Goal: Task Accomplishment & Management: Complete application form

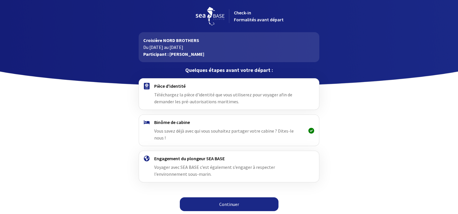
click at [225, 198] on link "Continuer" at bounding box center [229, 204] width 99 height 14
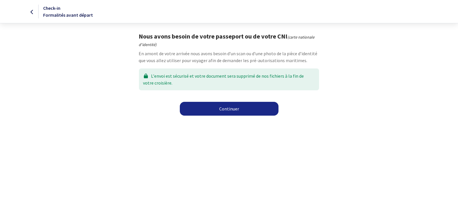
click at [229, 110] on link "Continuer" at bounding box center [229, 109] width 99 height 14
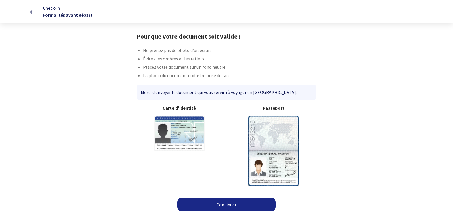
click at [282, 135] on img at bounding box center [274, 151] width 50 height 70
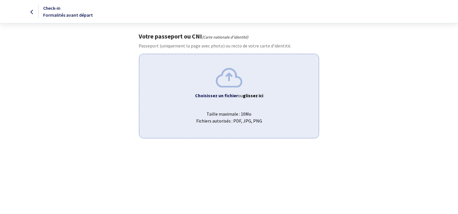
click at [233, 96] on b "Choisissez un fichier" at bounding box center [216, 96] width 43 height 6
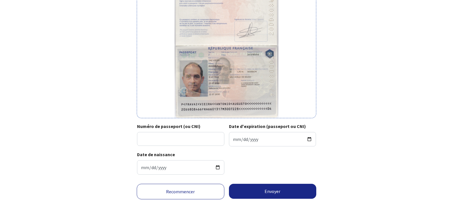
scroll to position [86, 0]
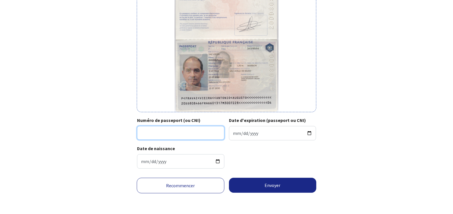
click at [163, 133] on input "Numéro de passeport (ou CNI)" at bounding box center [180, 133] width 87 height 14
type input "20DD80846"
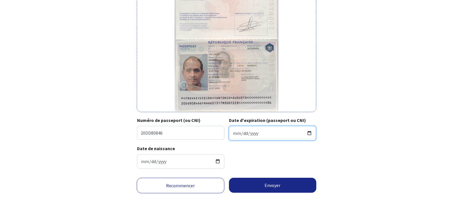
click at [232, 134] on input "Date d'expiration (passeport ou CNI)" at bounding box center [272, 133] width 87 height 14
type input "[DATE]"
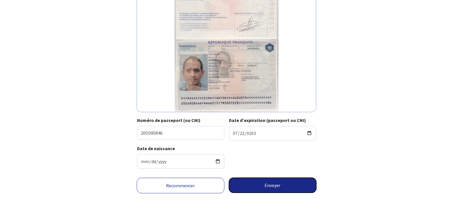
click at [268, 185] on button "Envoyer" at bounding box center [273, 185] width 88 height 15
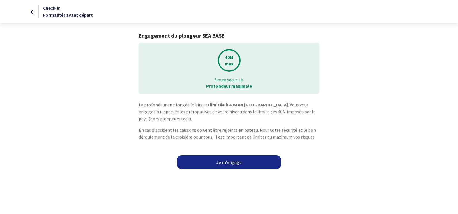
click at [222, 162] on link "Je m'engage" at bounding box center [229, 162] width 104 height 14
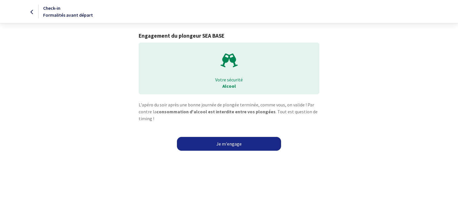
click at [231, 143] on link "Je m'engage" at bounding box center [229, 144] width 104 height 14
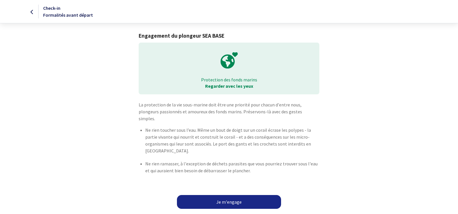
click at [227, 197] on link "Je m'engage" at bounding box center [229, 202] width 104 height 14
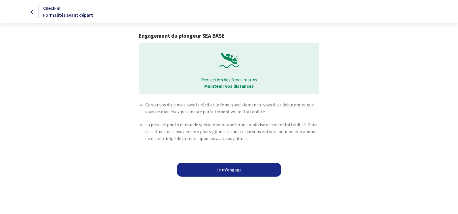
click at [227, 170] on link "Je m'engage" at bounding box center [229, 170] width 104 height 14
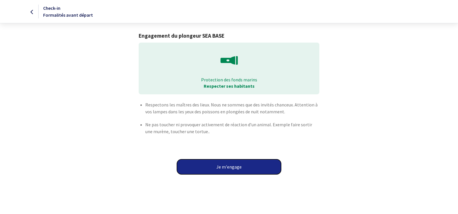
drag, startPoint x: 0, startPoint y: 0, endPoint x: 227, endPoint y: 170, distance: 283.2
click at [227, 170] on button "Je m'engage" at bounding box center [229, 166] width 104 height 15
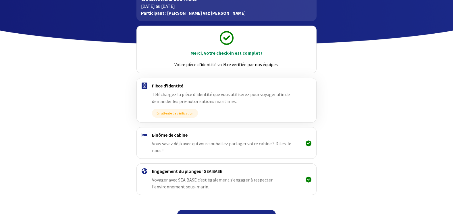
scroll to position [47, 0]
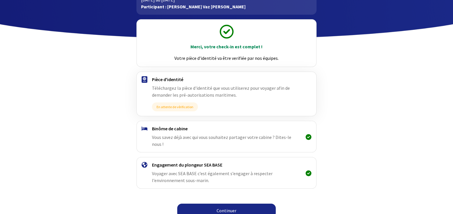
click at [240, 203] on link "Continuer" at bounding box center [226, 210] width 99 height 14
